Goal: Find specific page/section: Find specific page/section

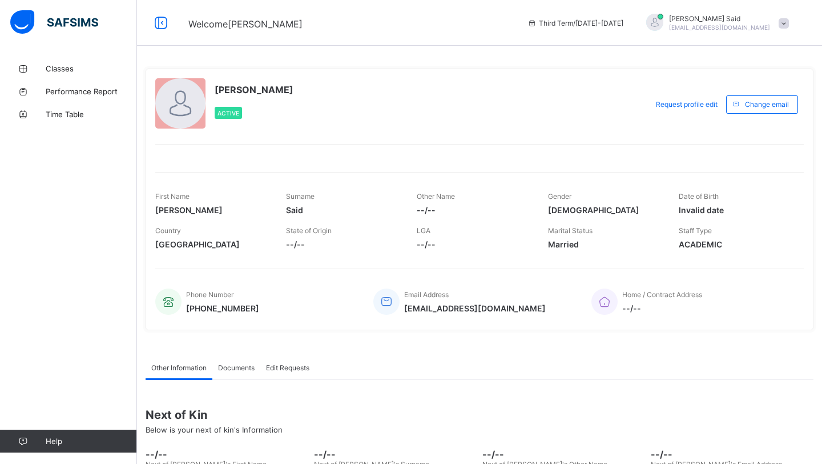
click at [46, 66] on span "Classes" at bounding box center [91, 68] width 91 height 9
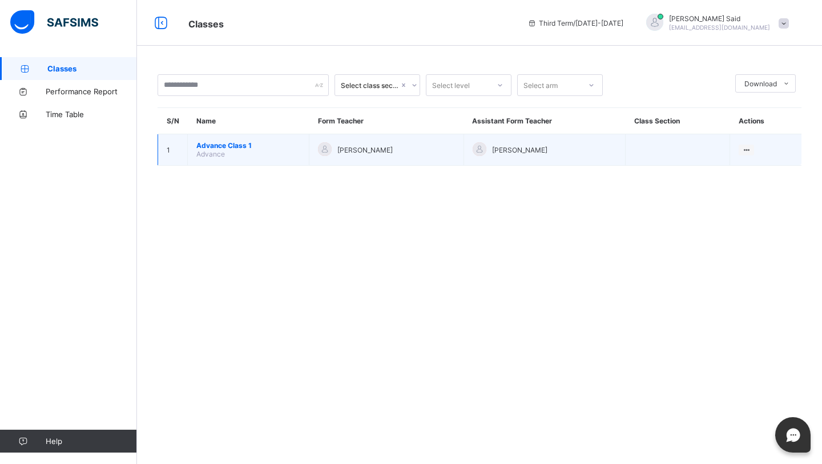
click at [236, 145] on span "Advance Class 1" at bounding box center [248, 145] width 104 height 9
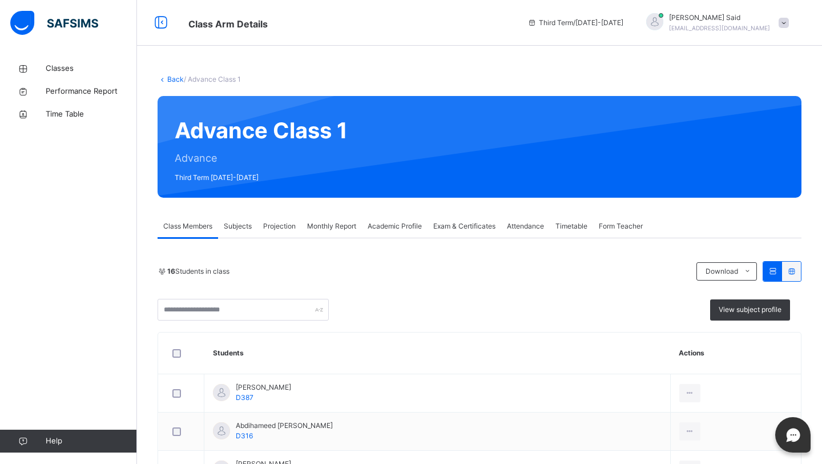
click at [283, 230] on span "Projection" at bounding box center [279, 226] width 33 height 10
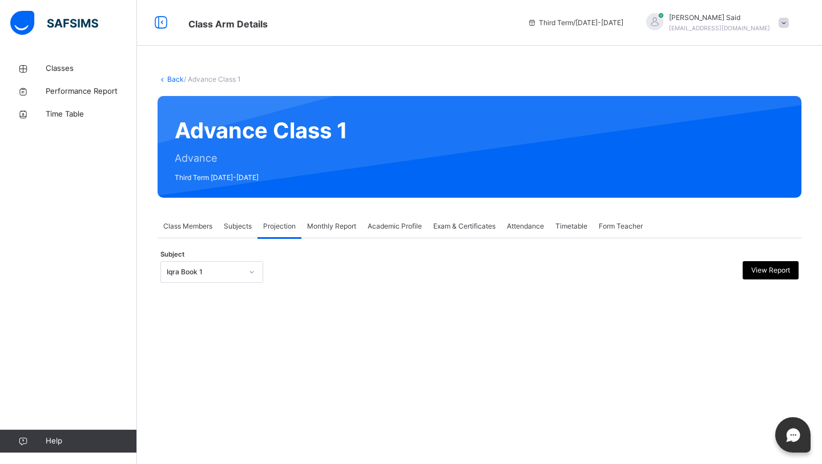
click at [315, 232] on div "Monthly Report" at bounding box center [331, 226] width 61 height 23
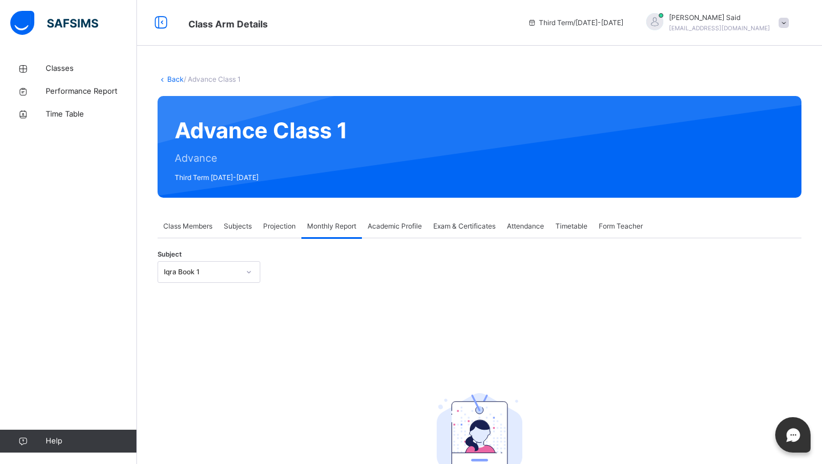
click at [281, 222] on span "Projection" at bounding box center [279, 226] width 33 height 10
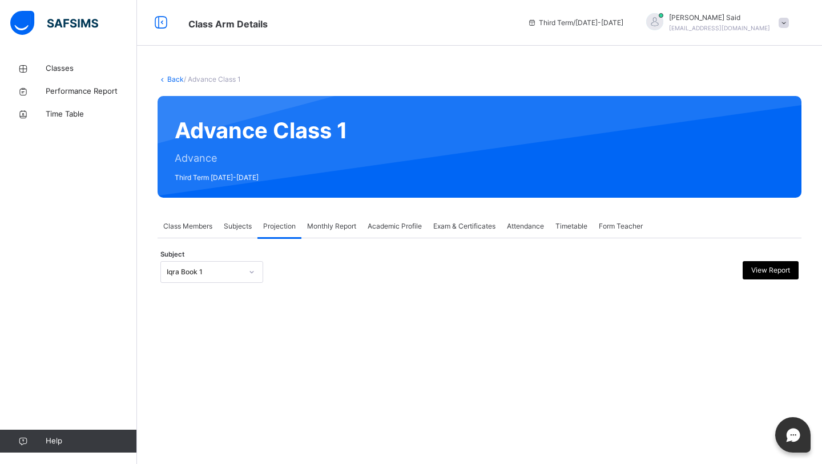
click at [218, 285] on div "Subject Iqra Book 1 View Report" at bounding box center [479, 271] width 638 height 33
click at [218, 280] on div "Iqra Book 1" at bounding box center [211, 272] width 103 height 22
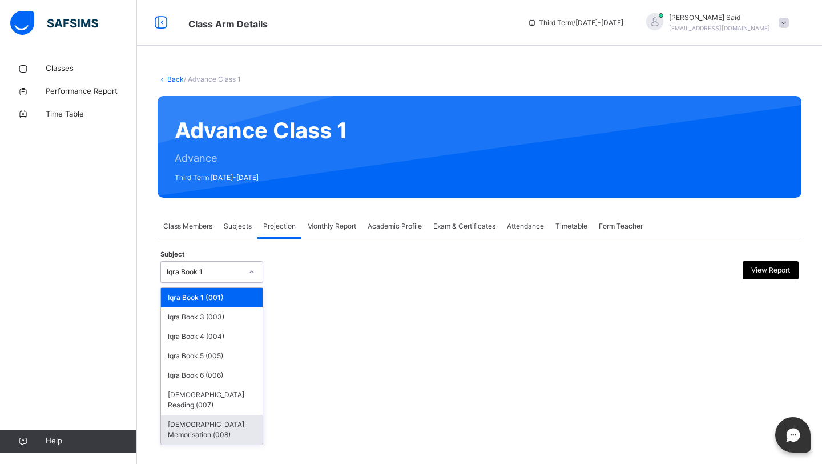
click at [206, 414] on div "[DEMOGRAPHIC_DATA] Memorisation (008)" at bounding box center [212, 429] width 102 height 30
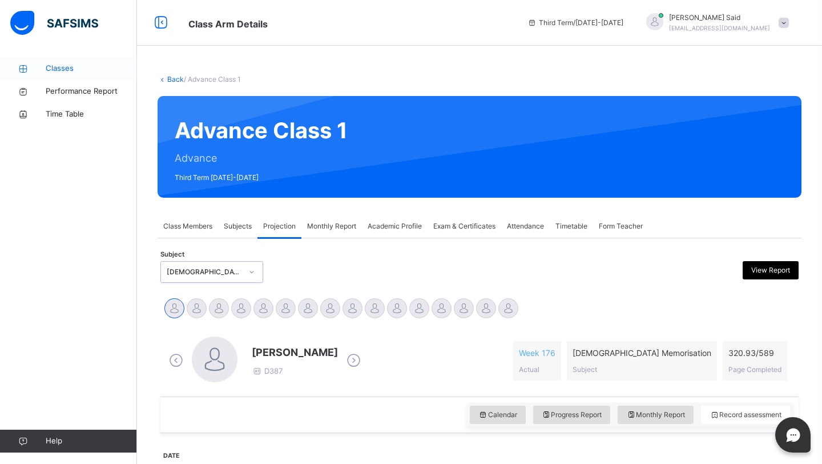
click at [81, 70] on span "Classes" at bounding box center [91, 68] width 91 height 11
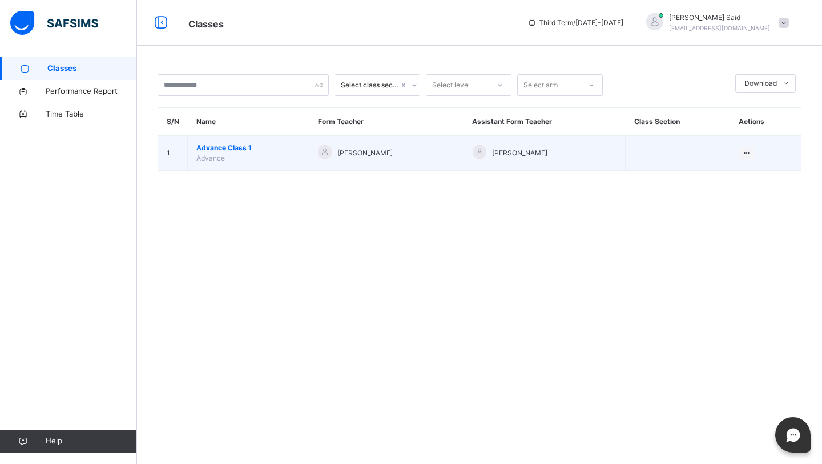
click at [230, 150] on span "Advance Class 1" at bounding box center [248, 148] width 104 height 10
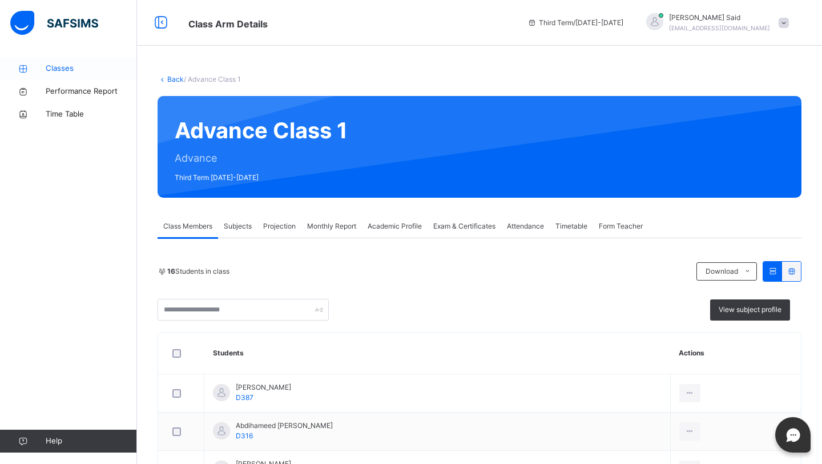
click at [116, 65] on span "Classes" at bounding box center [91, 68] width 91 height 11
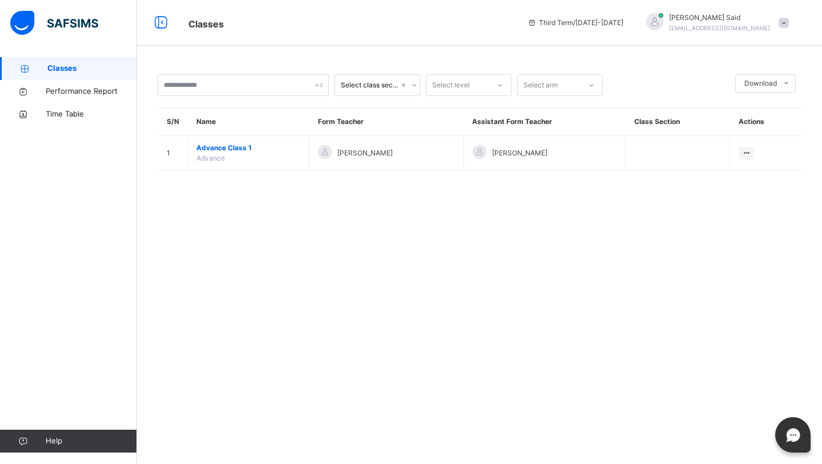
click at [222, 150] on span "Advance Class 1" at bounding box center [248, 148] width 104 height 10
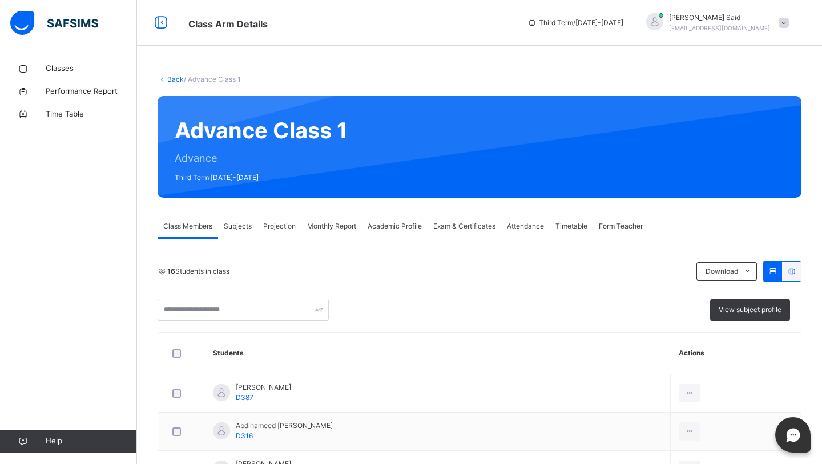
click at [784, 27] on span at bounding box center [784, 23] width 10 height 10
click at [751, 115] on span "Logout" at bounding box center [751, 120] width 75 height 15
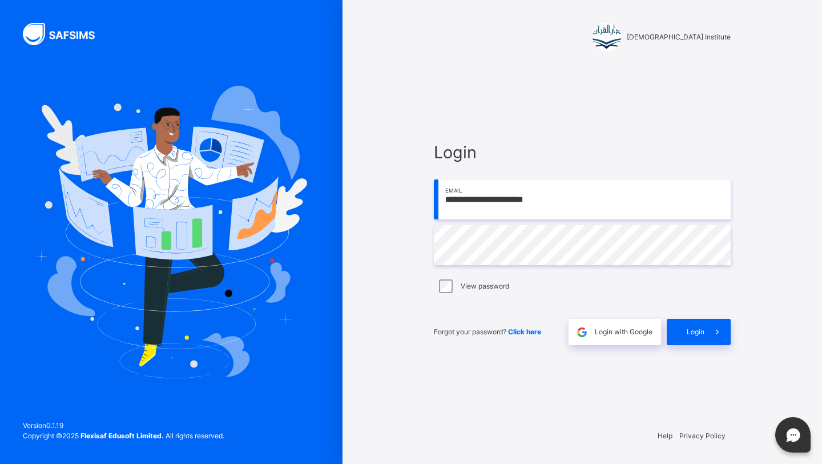
click at [620, 191] on input "**********" at bounding box center [582, 199] width 297 height 40
click at [603, 198] on input "**********" at bounding box center [582, 199] width 297 height 40
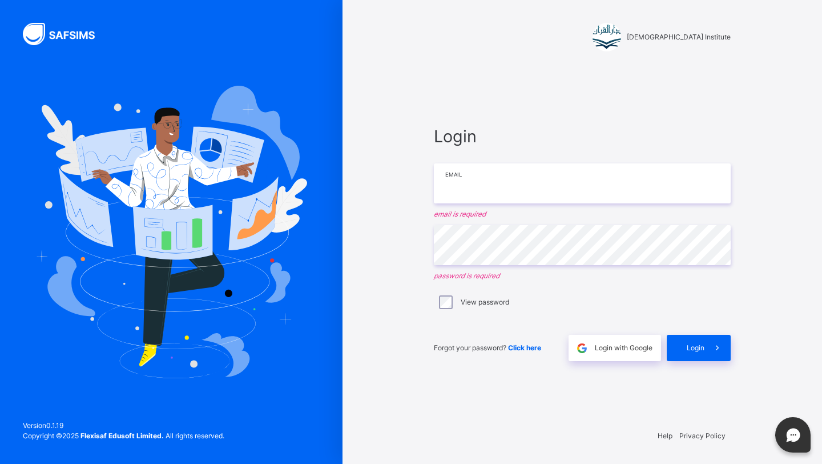
click at [618, 199] on input "email" at bounding box center [582, 183] width 297 height 40
type input "*"
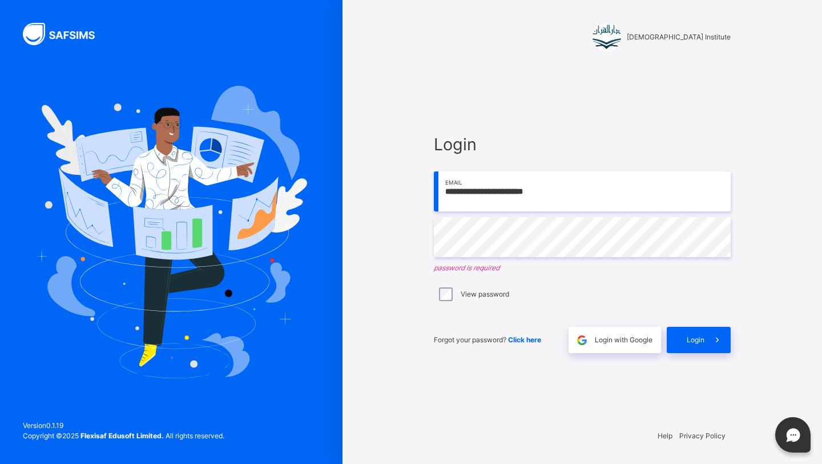
type input "**********"
